Goal: Book appointment/travel/reservation

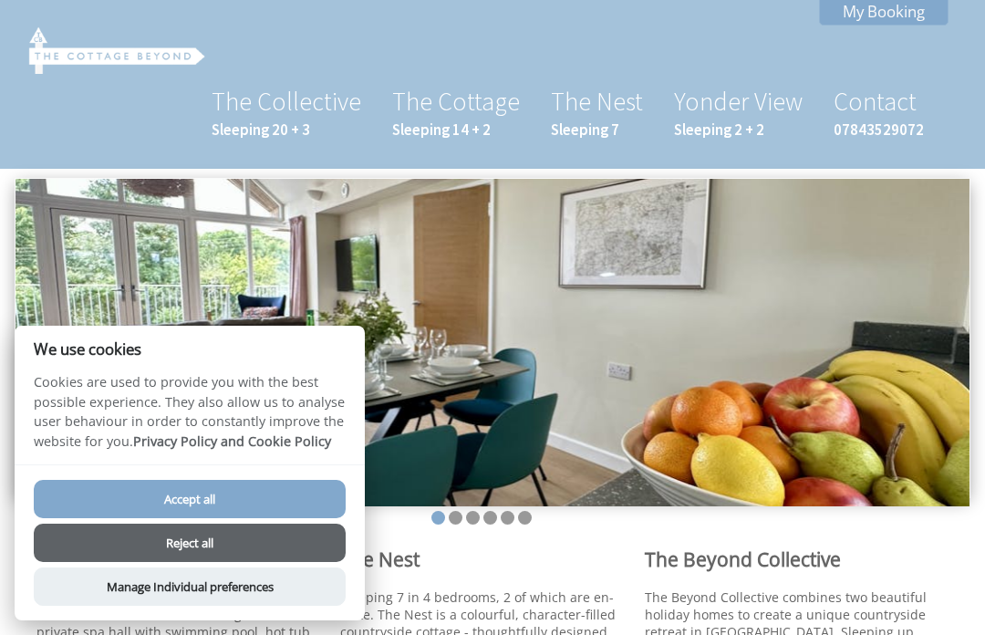
click at [285, 534] on button "Reject all" at bounding box center [190, 542] width 312 height 38
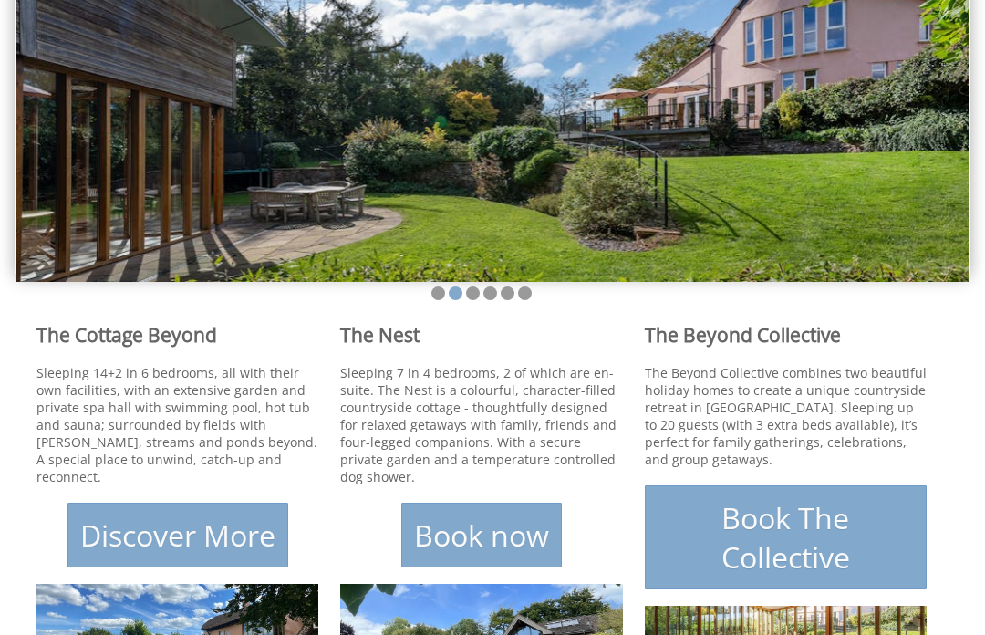
scroll to position [264, 0]
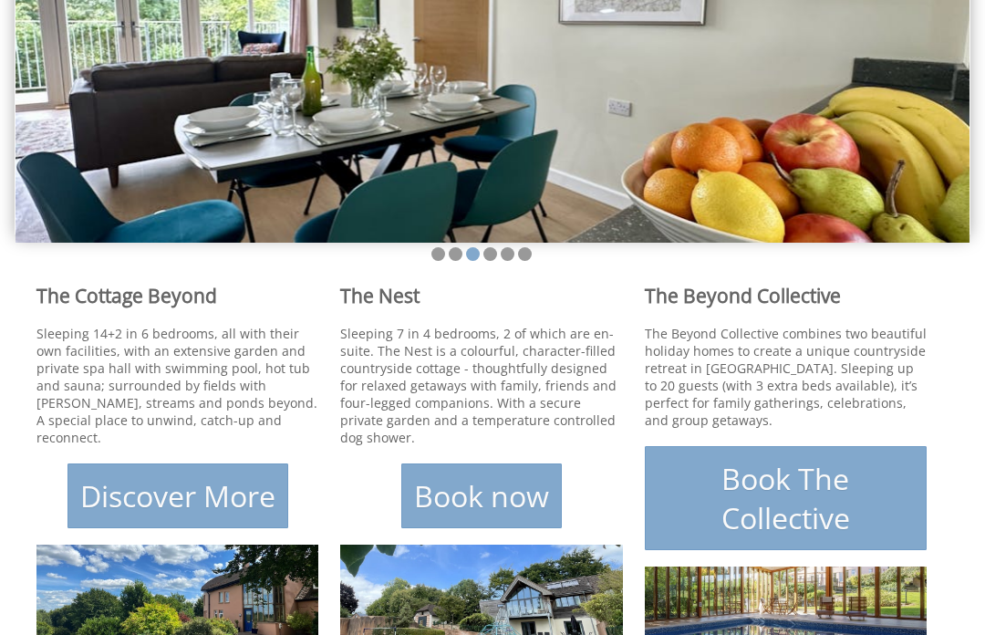
click at [382, 304] on h2 "The Nest" at bounding box center [481, 296] width 282 height 26
click at [439, 400] on p "Sleeping 7 in 4 bedrooms, 2 of which are en-suite. The Nest is a colourful, cha…" at bounding box center [481, 385] width 282 height 121
click at [474, 507] on link "Book now" at bounding box center [481, 495] width 160 height 65
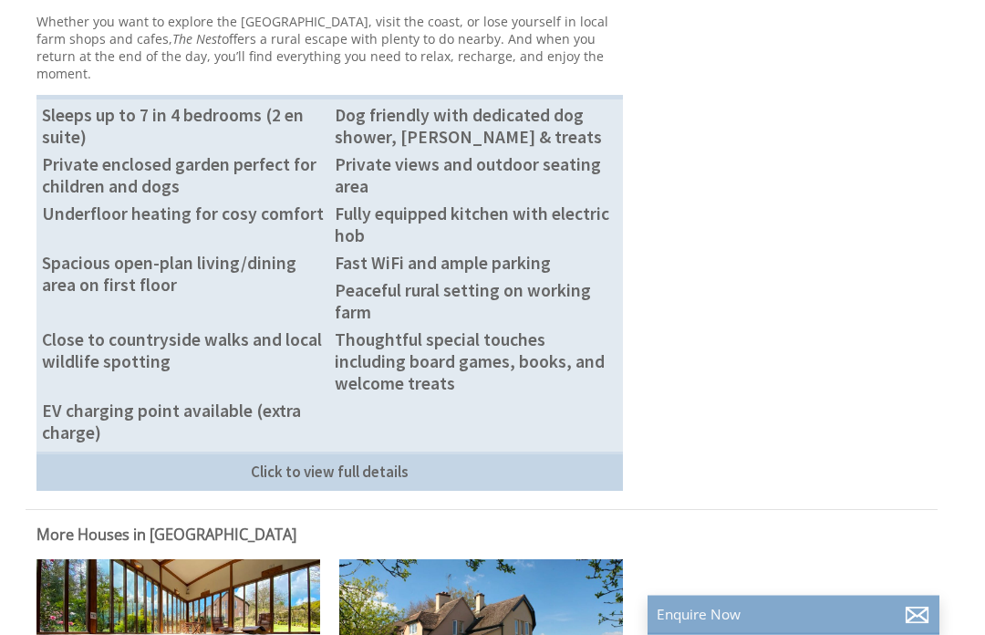
scroll to position [1452, 0]
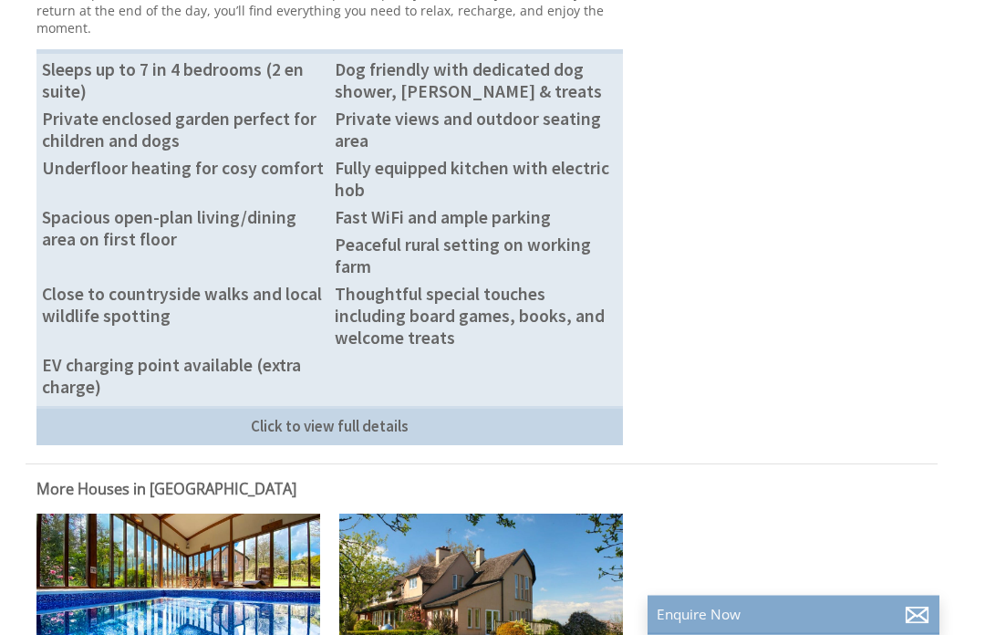
click at [504, 446] on link "Click to view full details" at bounding box center [329, 426] width 586 height 39
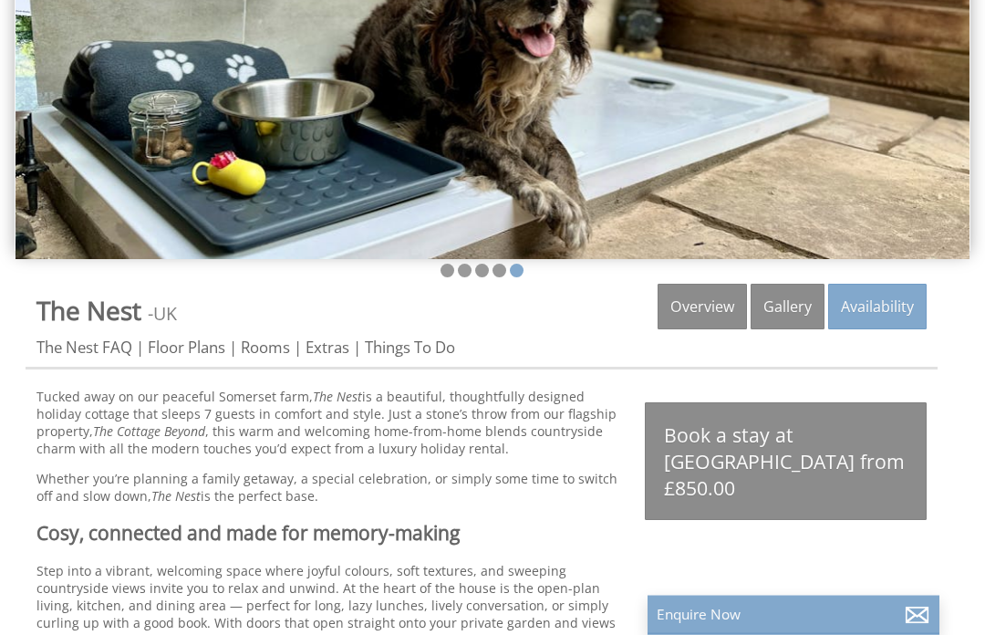
scroll to position [247, 0]
click at [876, 307] on link "Availability" at bounding box center [877, 307] width 98 height 46
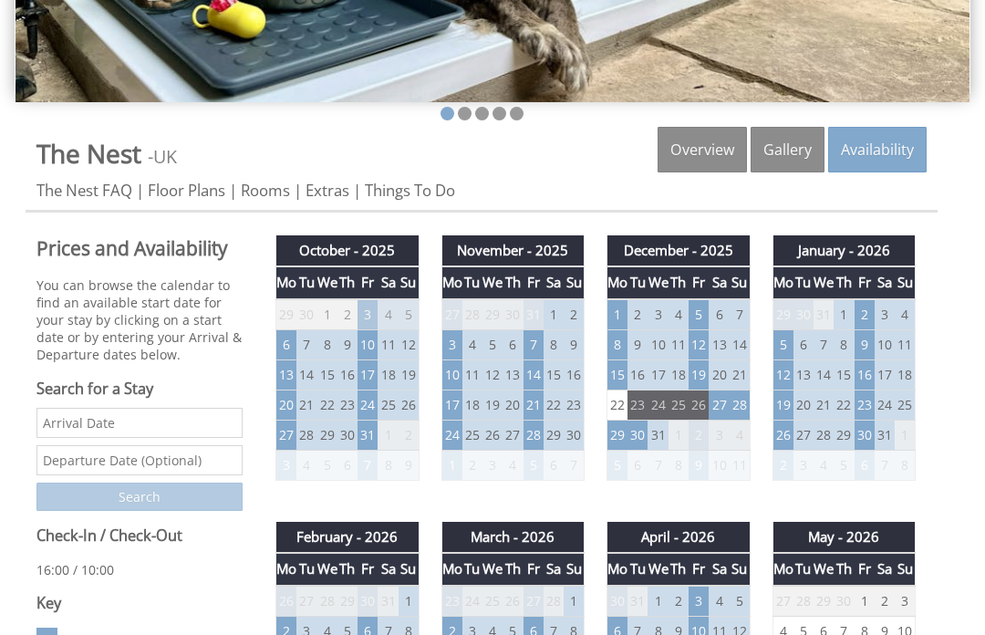
scroll to position [406, 0]
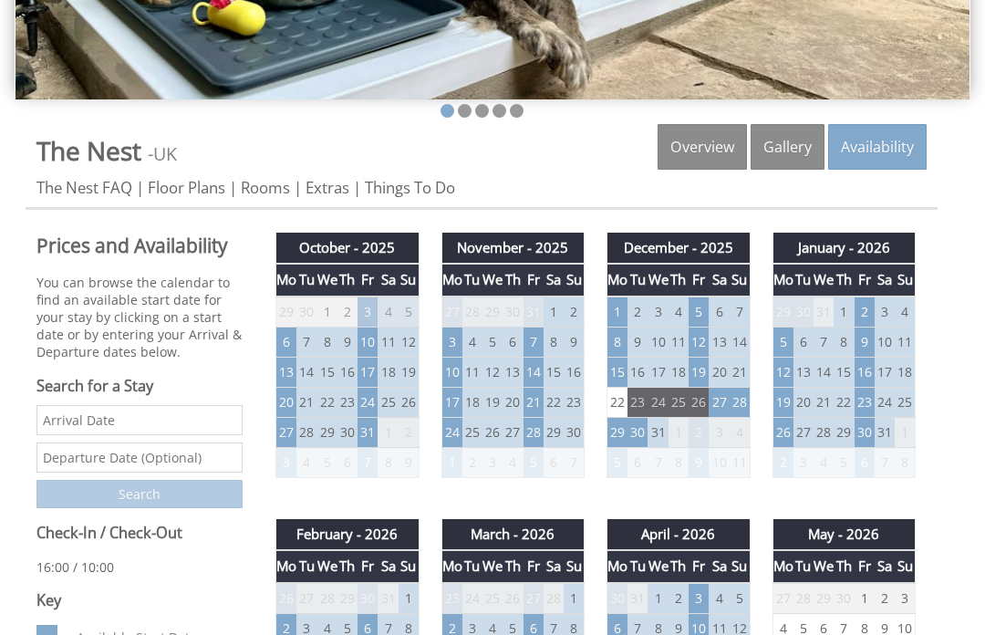
click at [368, 408] on td "24" at bounding box center [367, 403] width 20 height 30
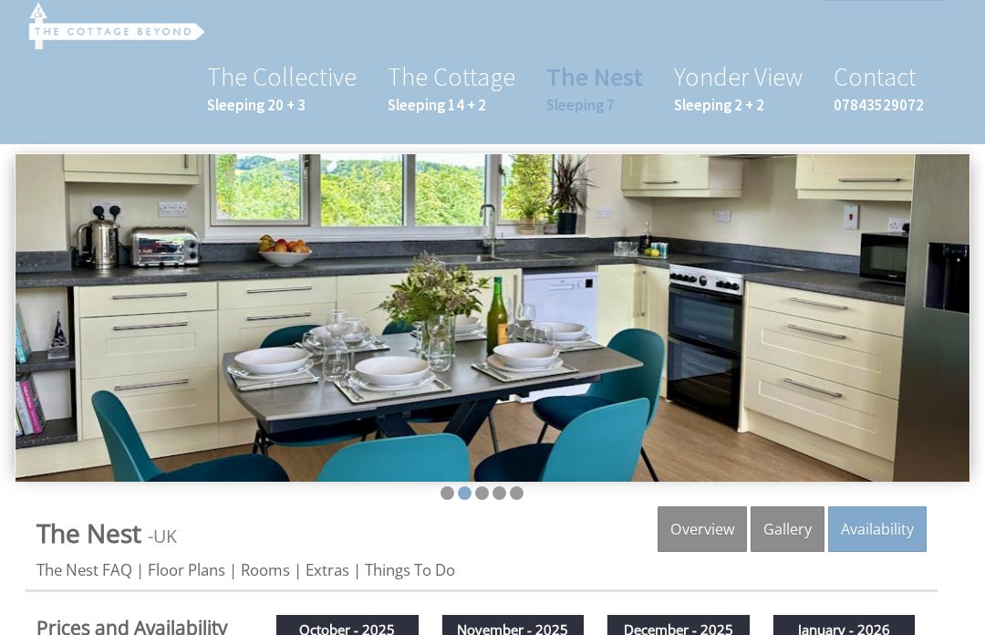
scroll to position [0, 0]
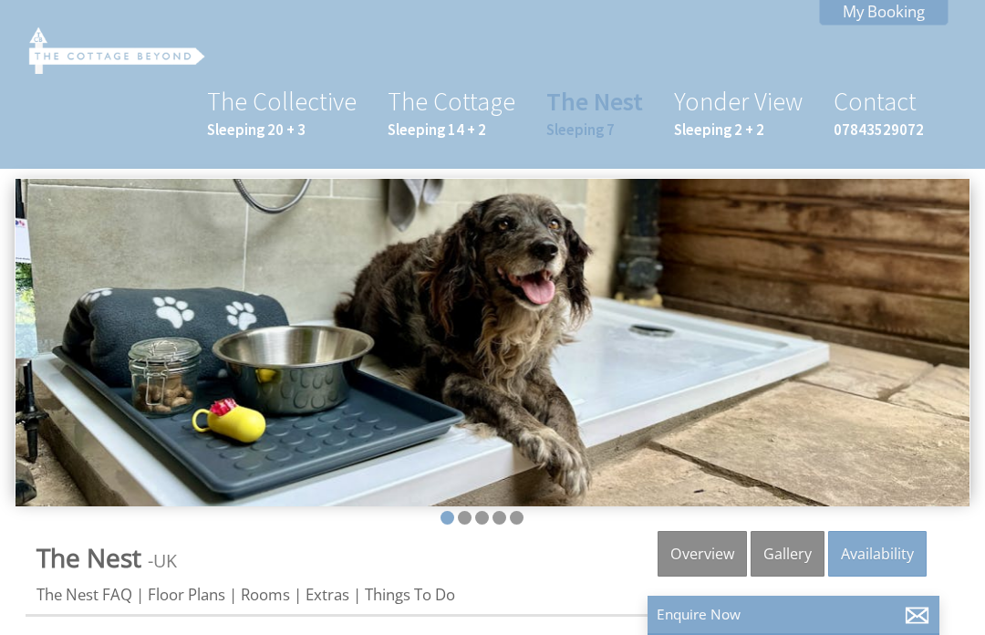
scroll to position [264, 0]
